Goal: Transaction & Acquisition: Book appointment/travel/reservation

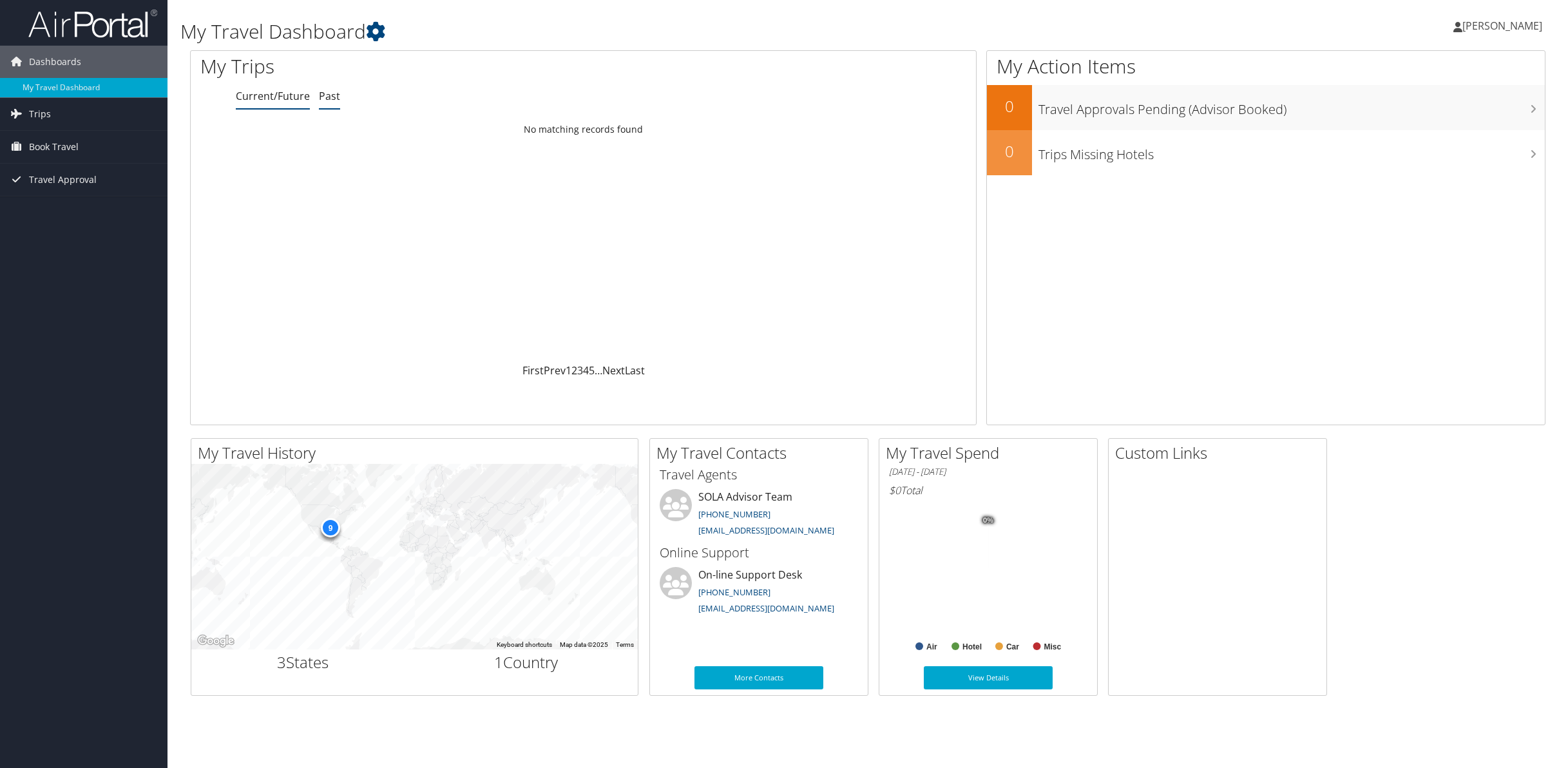
click at [326, 95] on link "Past" at bounding box center [329, 96] width 21 height 14
click at [263, 99] on link "Current/Future" at bounding box center [273, 96] width 74 height 14
click at [35, 113] on span "Trips" at bounding box center [40, 114] width 22 height 32
click at [45, 131] on link "Current/Future Trips" at bounding box center [83, 140] width 167 height 19
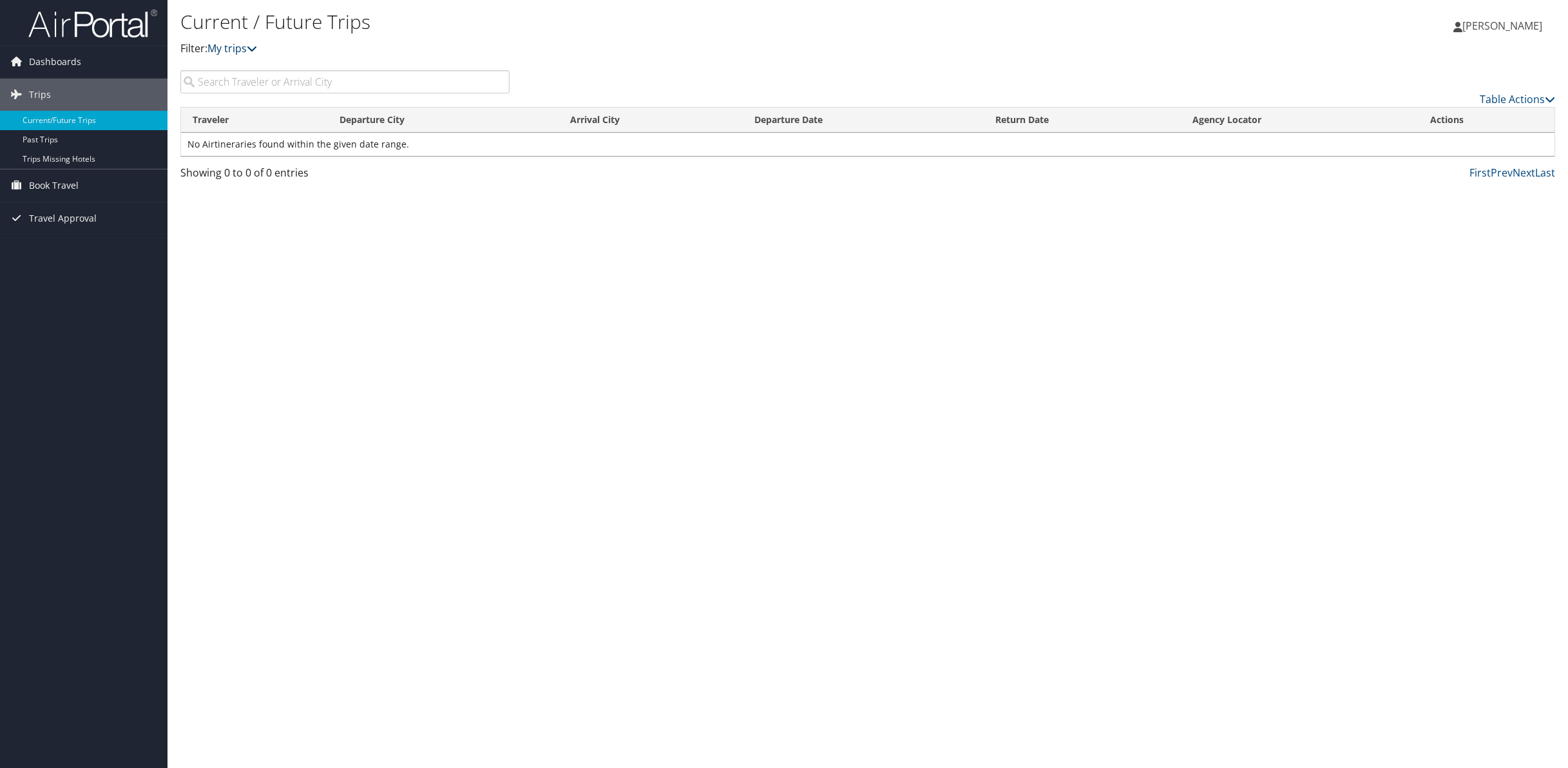
click at [253, 47] on icon at bounding box center [252, 48] width 10 height 10
click at [257, 47] on icon at bounding box center [252, 48] width 10 height 10
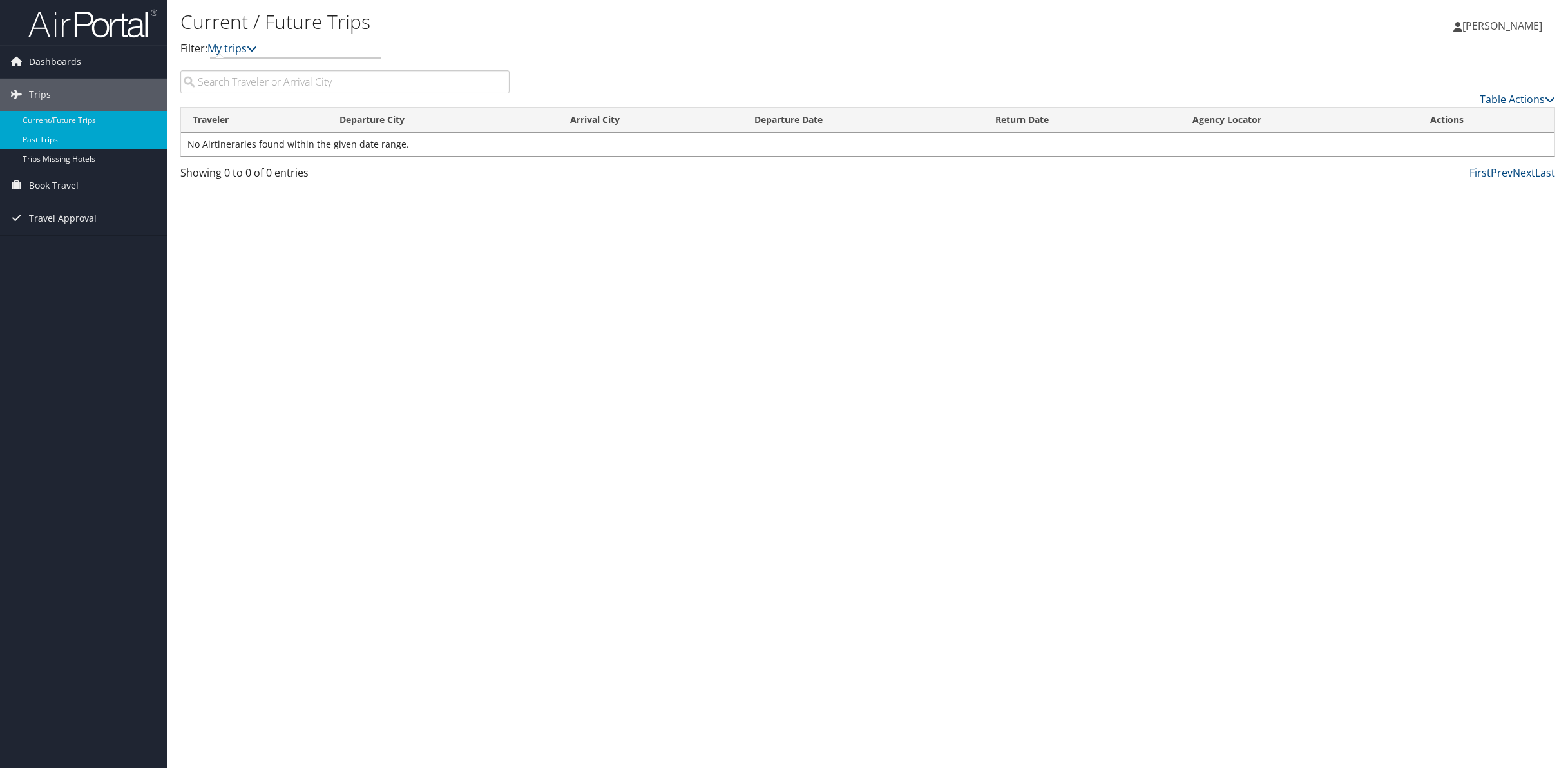
click at [45, 140] on link "Past Trips" at bounding box center [83, 140] width 167 height 19
click at [66, 63] on span "Dashboards" at bounding box center [55, 62] width 52 height 32
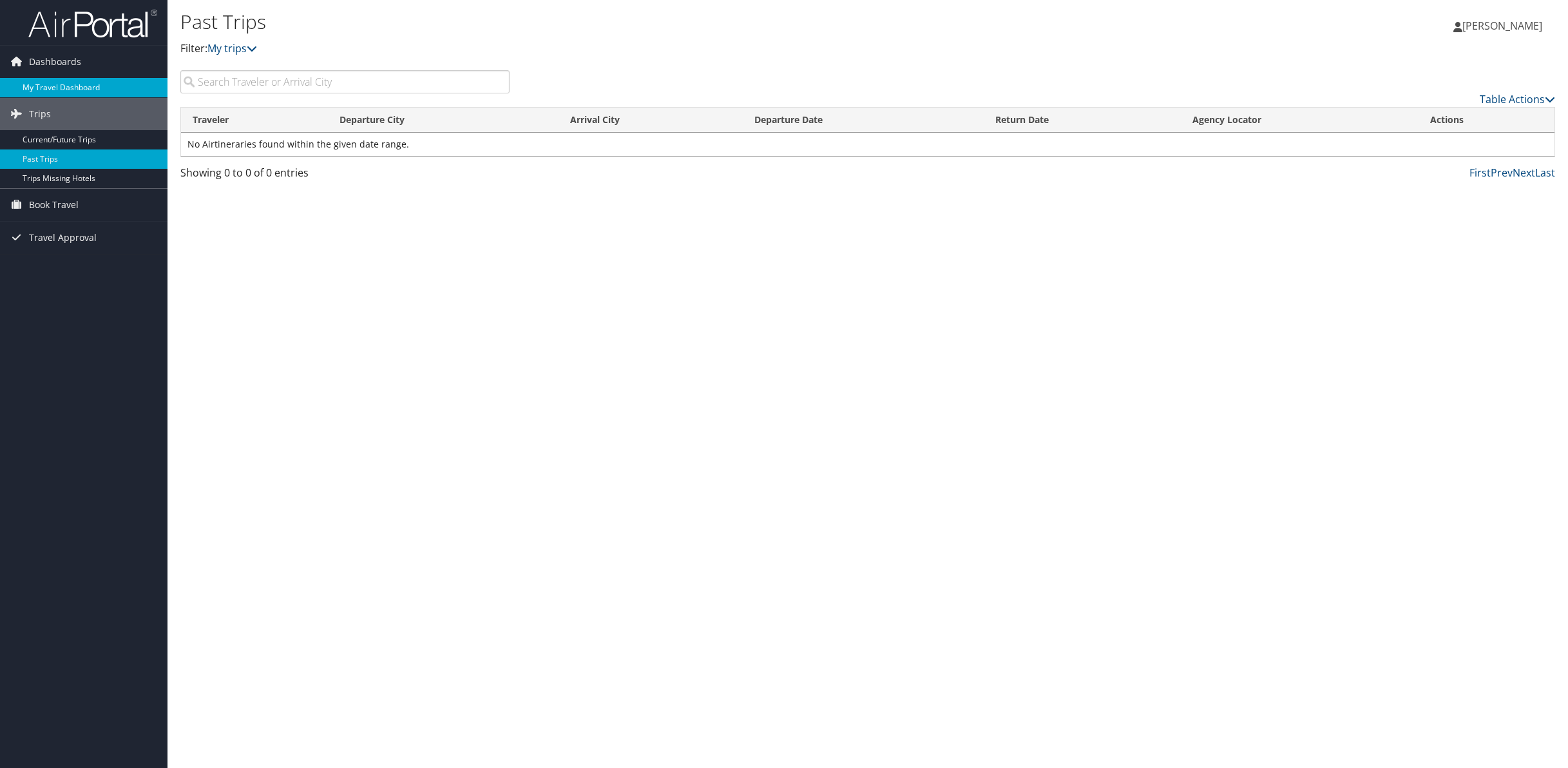
click at [79, 87] on link "My Travel Dashboard" at bounding box center [83, 88] width 167 height 19
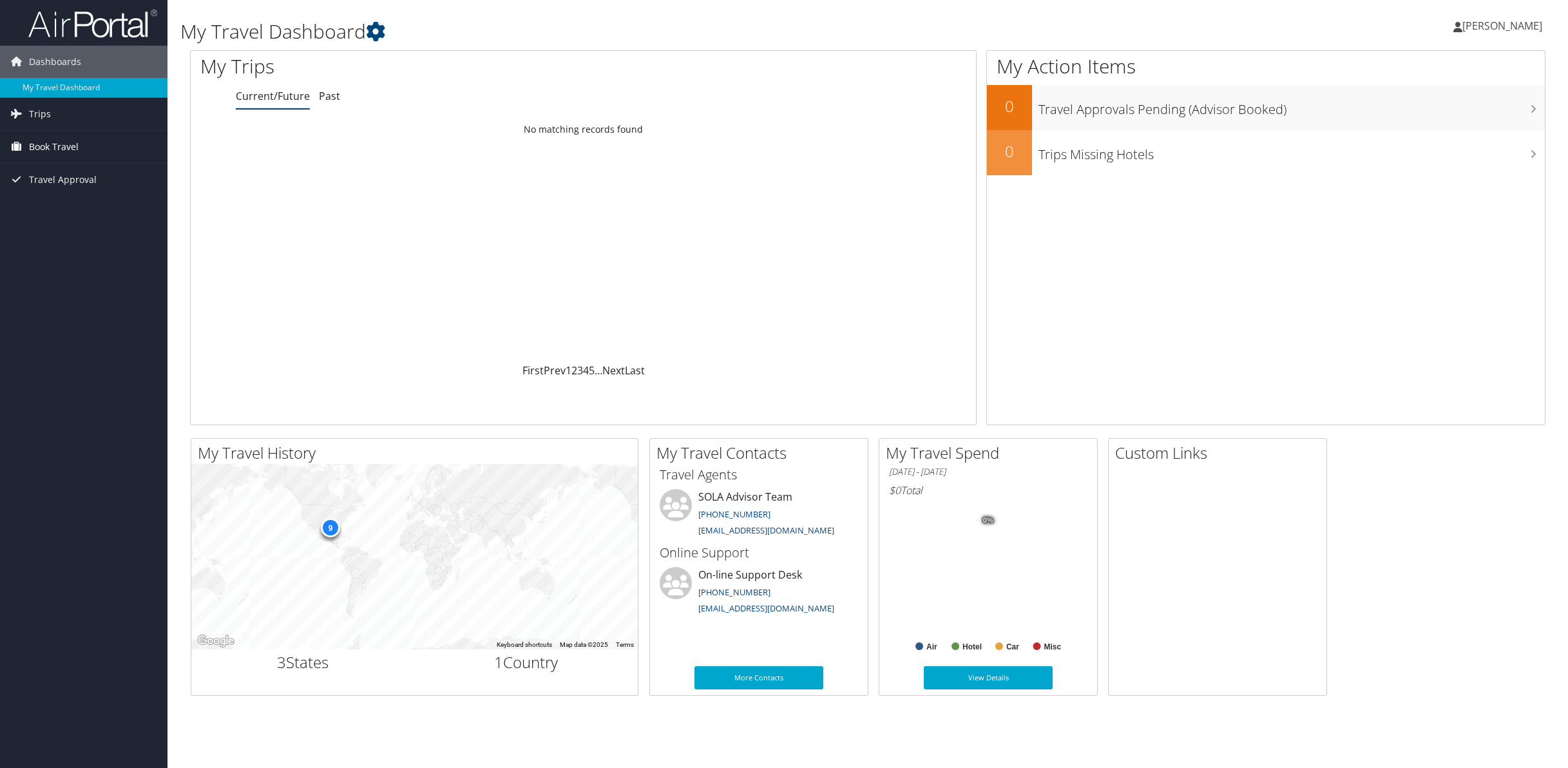
click at [58, 150] on span "Book Travel" at bounding box center [54, 147] width 50 height 32
click at [64, 189] on link "Book/Manage Online Trips" at bounding box center [83, 192] width 167 height 19
click at [1499, 26] on span "[PERSON_NAME]" at bounding box center [1502, 26] width 80 height 14
click at [1442, 208] on link "Sign Out" at bounding box center [1470, 210] width 144 height 22
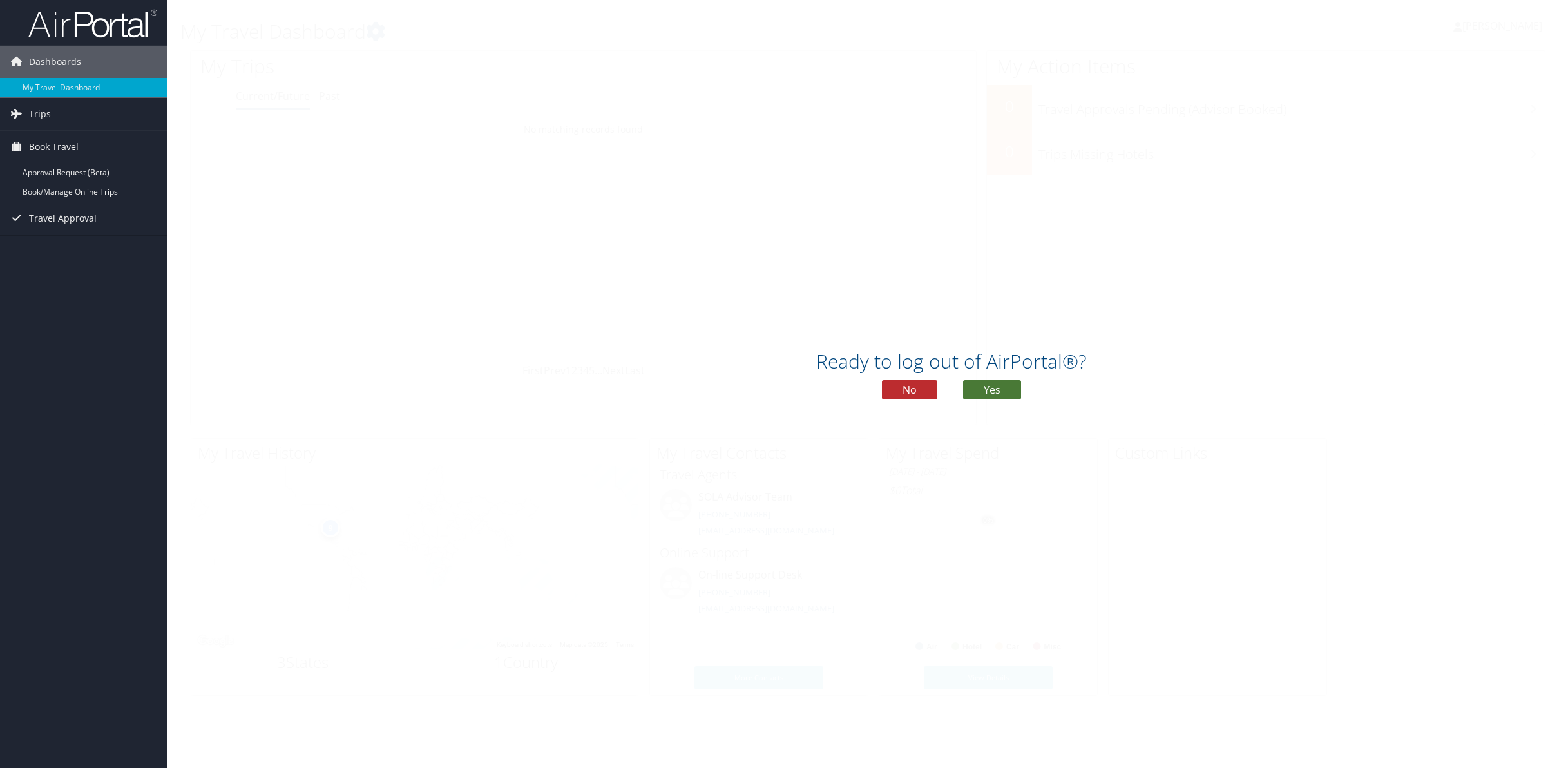
click at [1000, 389] on button "Yes" at bounding box center [992, 389] width 58 height 19
